Goal: Communication & Community: Connect with others

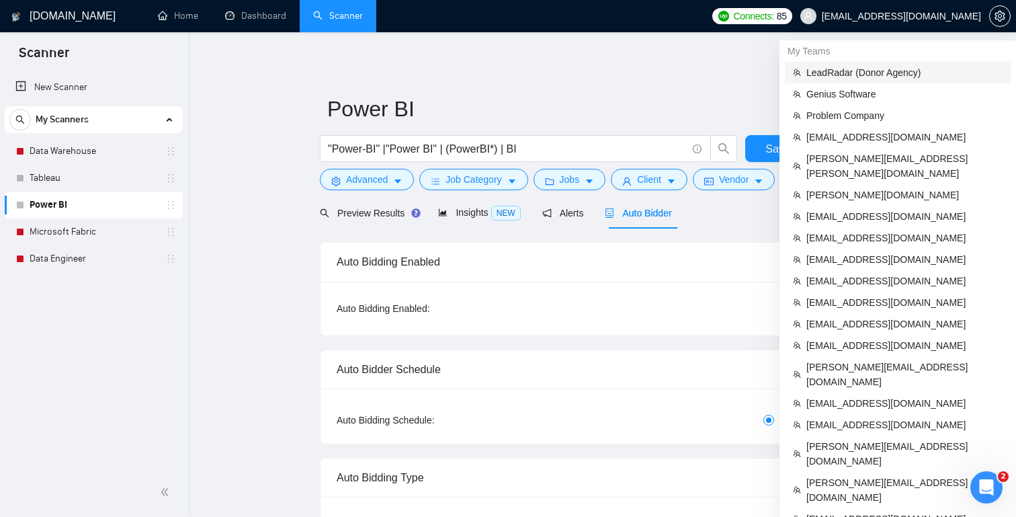
click at [872, 64] on li "LeadRadar (Donor Agency)" at bounding box center [898, 72] width 226 height 21
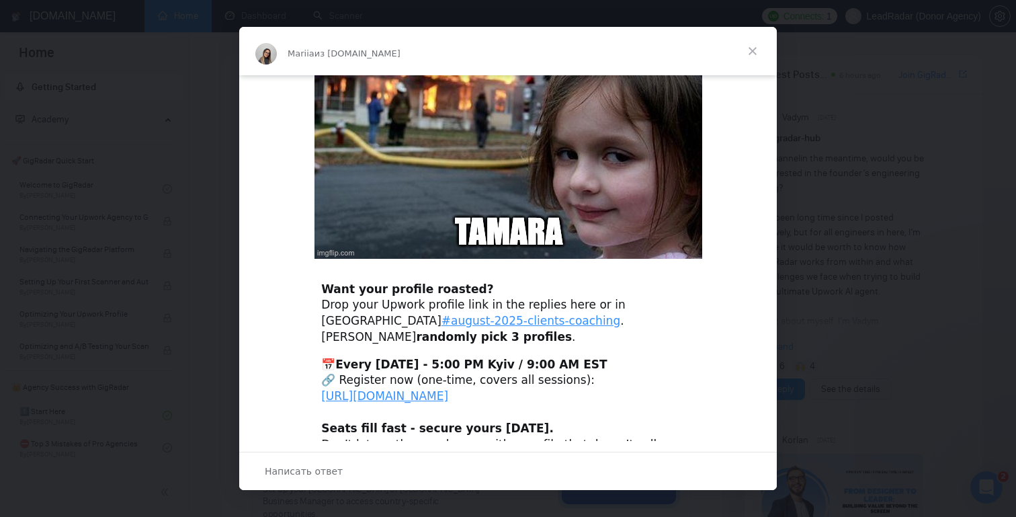
scroll to position [433, 0]
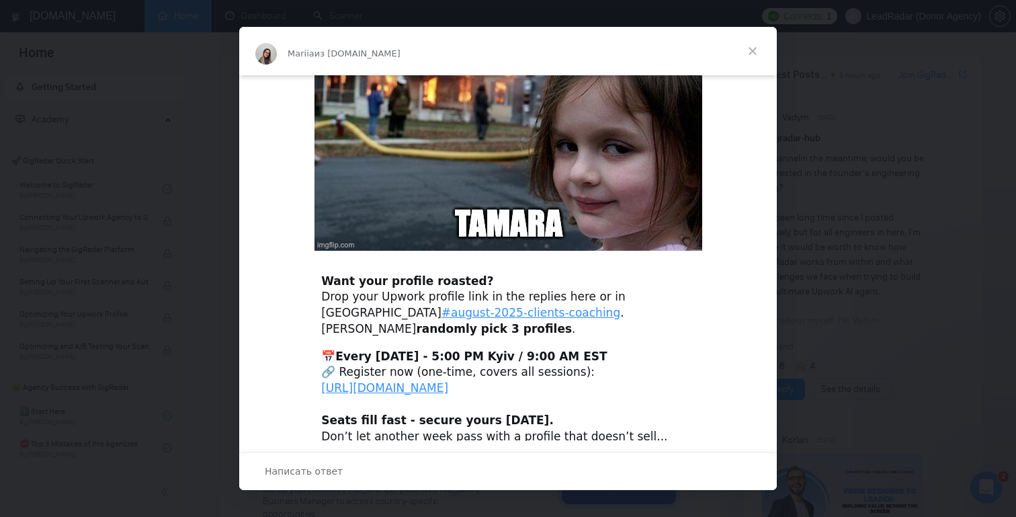
click at [758, 50] on span "Закрыть" at bounding box center [752, 51] width 48 height 48
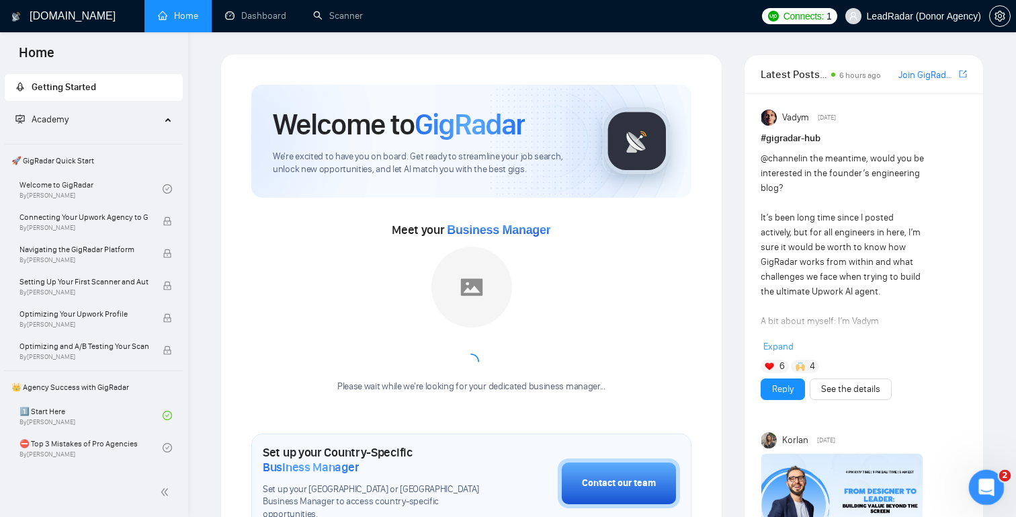
click at [992, 474] on div "Открыть службу сообщений Intercom" at bounding box center [984, 485] width 44 height 44
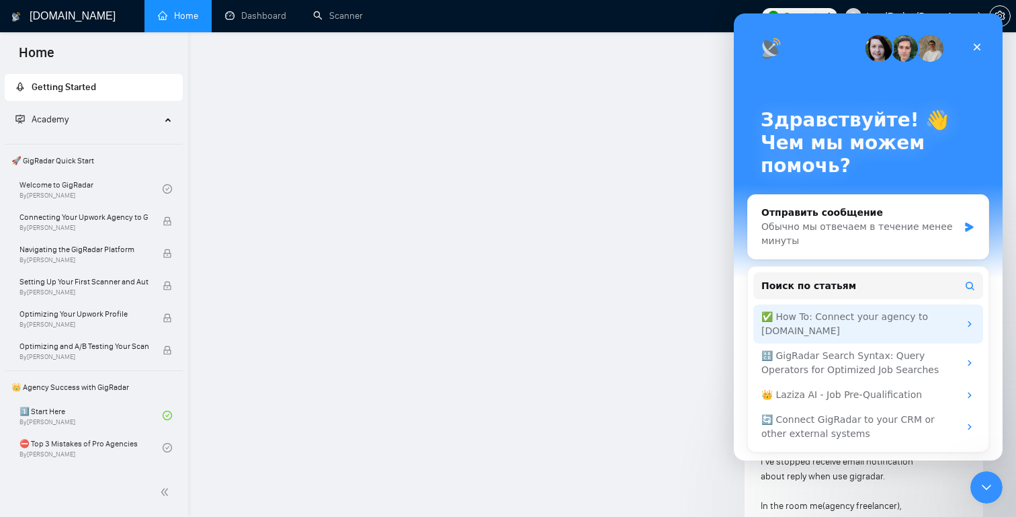
scroll to position [1355, 0]
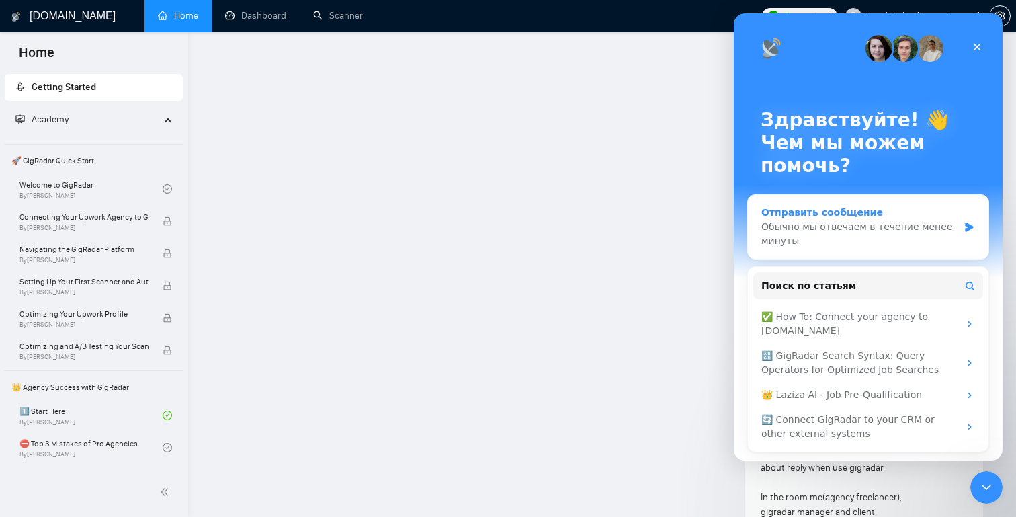
click at [970, 227] on icon "Мессенджер Intercom" at bounding box center [969, 226] width 8 height 9
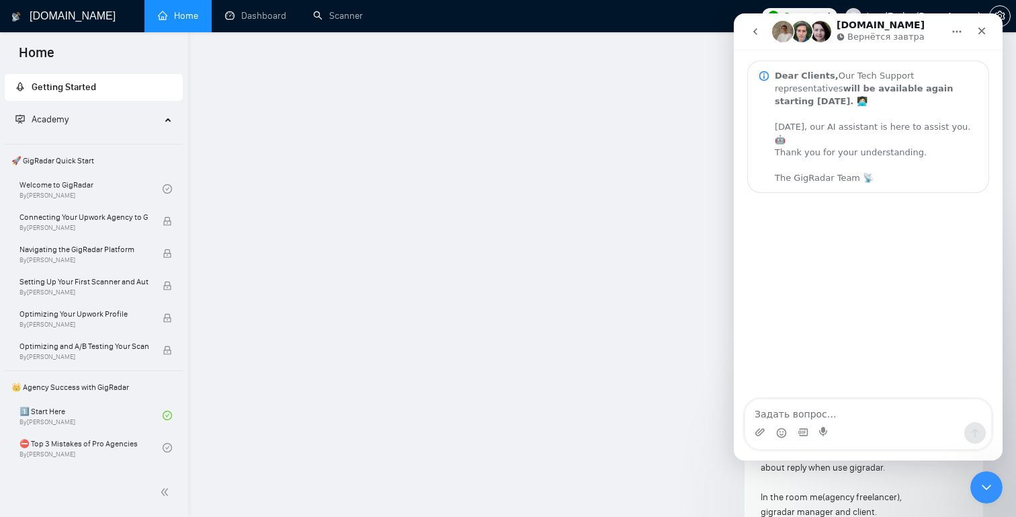
click at [752, 26] on icon "go back" at bounding box center [755, 31] width 11 height 11
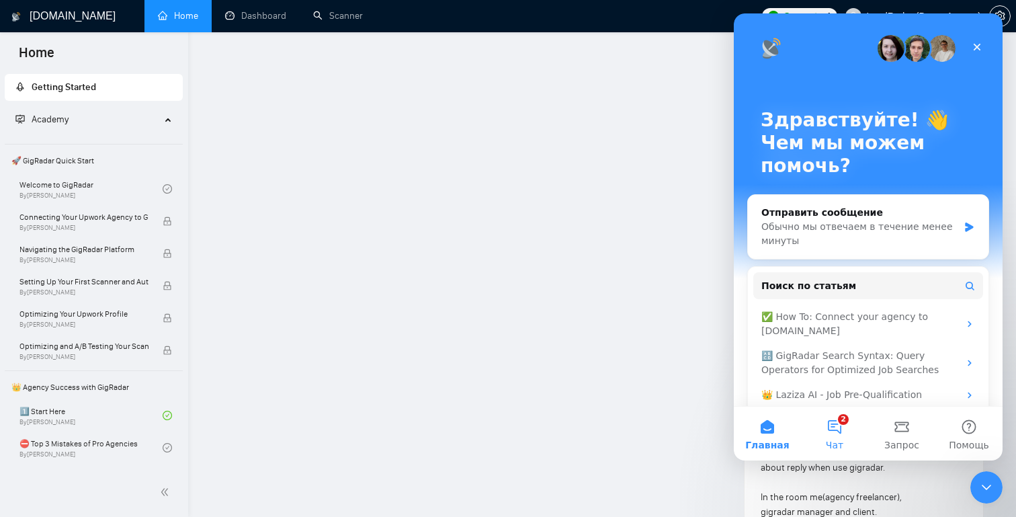
click at [839, 433] on button "2 Чат" at bounding box center [834, 433] width 67 height 54
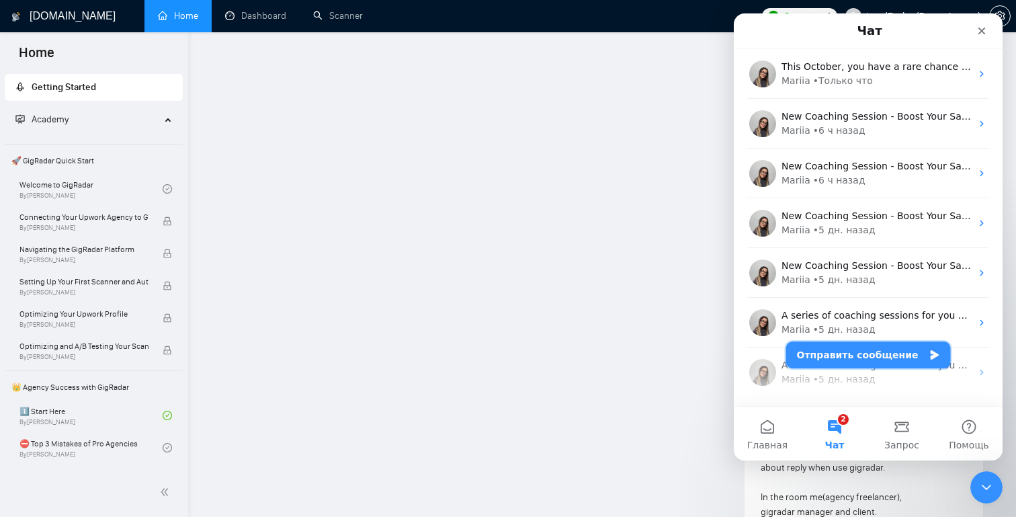
click at [877, 355] on button "Отправить сообщение" at bounding box center [868, 354] width 165 height 27
